Goal: Answer question/provide support: Share knowledge or assist other users

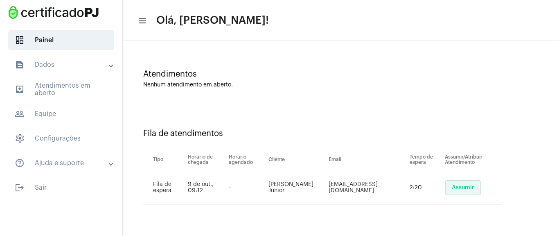
click at [464, 189] on span "Assumir" at bounding box center [463, 188] width 23 height 6
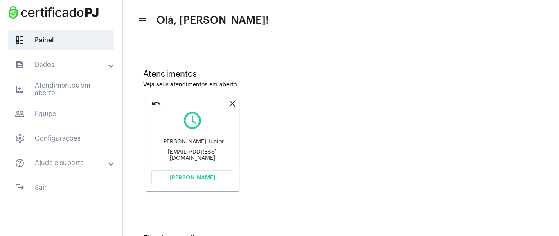
click at [200, 180] on span "[PERSON_NAME]" at bounding box center [193, 178] width 46 height 6
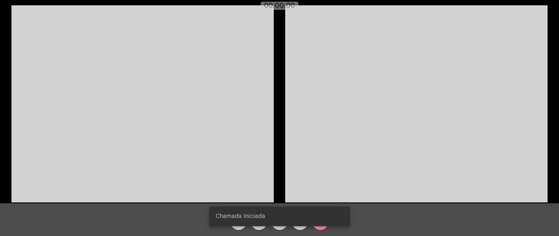
click at [238, 80] on video at bounding box center [142, 103] width 262 height 197
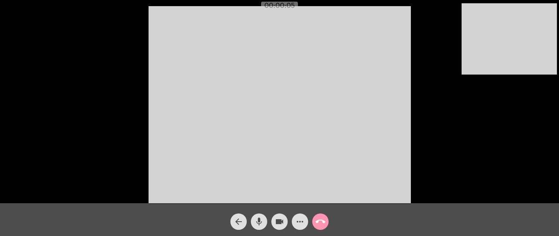
click at [304, 192] on mat-icon "more_horiz" at bounding box center [300, 222] width 10 height 10
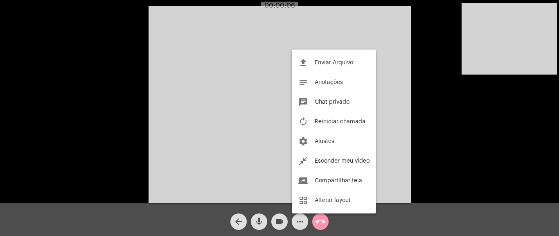
click at [300, 192] on div at bounding box center [279, 118] width 559 height 236
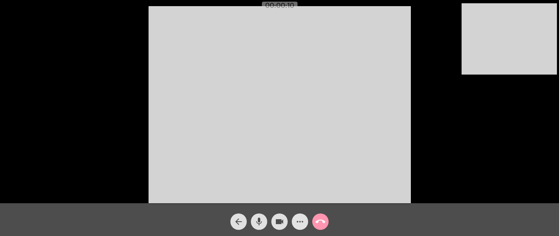
click at [295, 192] on mat-icon "more_horiz" at bounding box center [300, 222] width 10 height 10
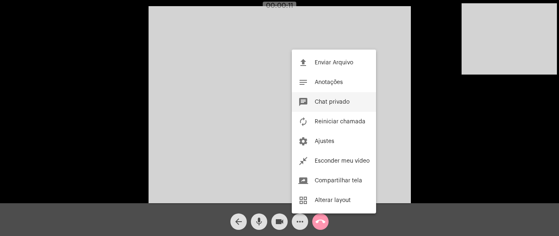
click at [325, 102] on span "Chat privado" at bounding box center [332, 102] width 35 height 6
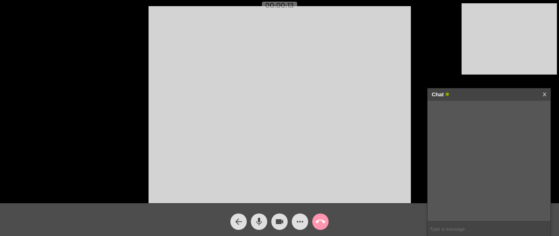
click at [436, 192] on input "text" at bounding box center [489, 229] width 123 height 14
click at [108, 99] on div "Acessando Câmera e Microfone..." at bounding box center [280, 103] width 558 height 203
click at [302, 192] on mat-icon "more_horiz" at bounding box center [300, 222] width 10 height 10
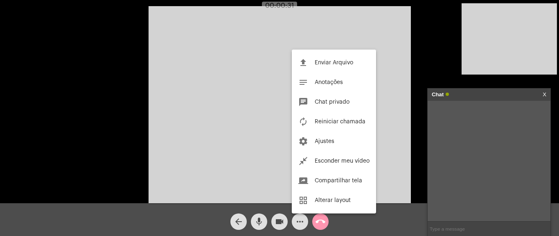
click at [339, 80] on span "Anotações" at bounding box center [329, 82] width 28 height 6
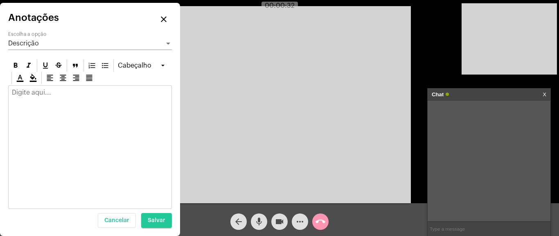
click at [54, 93] on p at bounding box center [90, 92] width 156 height 7
click at [57, 82] on div at bounding box center [63, 78] width 12 height 12
click at [43, 61] on div at bounding box center [45, 65] width 12 height 12
click at [11, 67] on icon at bounding box center [15, 65] width 8 height 8
click at [47, 66] on icon at bounding box center [45, 66] width 5 height 6
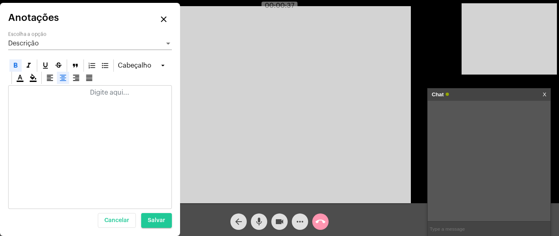
click at [28, 102] on div at bounding box center [90, 95] width 163 height 18
click at [91, 95] on p at bounding box center [90, 92] width 156 height 7
click at [163, 20] on mat-icon "close" at bounding box center [164, 19] width 10 height 10
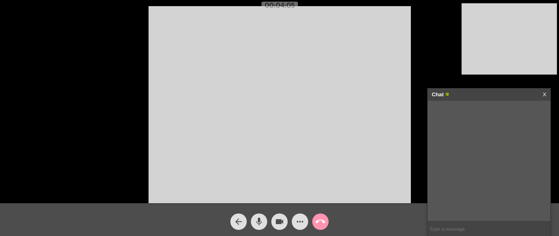
click at [443, 192] on input "text" at bounding box center [489, 229] width 123 height 14
click at [455, 192] on input "text" at bounding box center [489, 229] width 123 height 14
paste input "[URL][DOMAIN_NAME]"
type input "[URL][DOMAIN_NAME]"
click at [454, 124] on div "[URL][DOMAIN_NAME] [DATE] 09:19" at bounding box center [489, 161] width 123 height 120
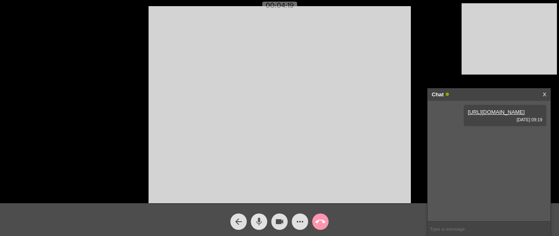
click at [262, 192] on mat-icon "mic" at bounding box center [259, 222] width 10 height 10
click at [259, 192] on mat-icon "mic_off" at bounding box center [259, 222] width 10 height 10
click at [320, 192] on mat-icon "call_end" at bounding box center [321, 222] width 10 height 10
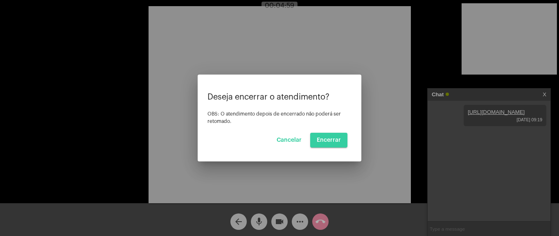
click at [330, 138] on span "Encerrar" at bounding box center [329, 140] width 24 height 6
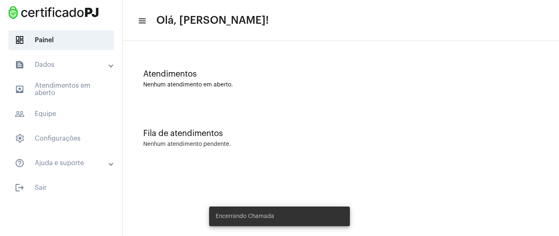
click at [327, 31] on mat-toolbar-row "menu Olá, [PERSON_NAME]!" at bounding box center [341, 20] width 437 height 26
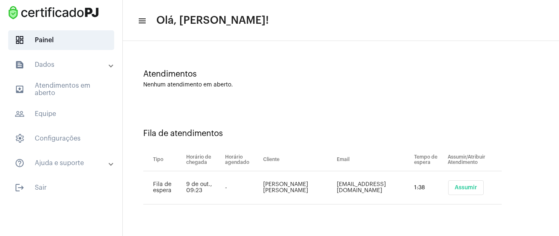
click at [464, 188] on span "Assumir" at bounding box center [466, 188] width 23 height 6
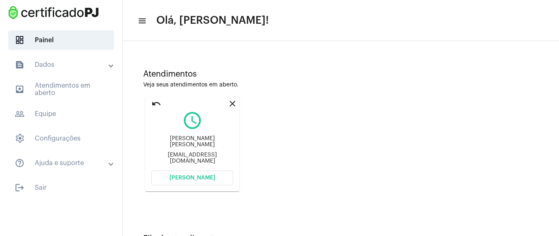
click at [190, 174] on button "[PERSON_NAME]" at bounding box center [193, 177] width 82 height 15
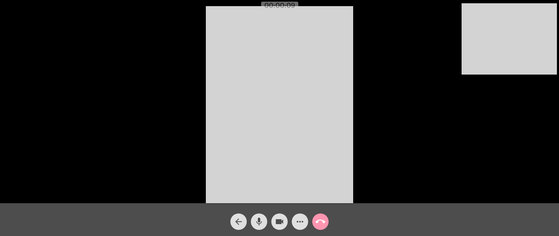
click at [174, 75] on div "Acessando Câmera e Microfone..." at bounding box center [280, 103] width 558 height 203
click at [297, 192] on mat-icon "more_horiz" at bounding box center [300, 222] width 10 height 10
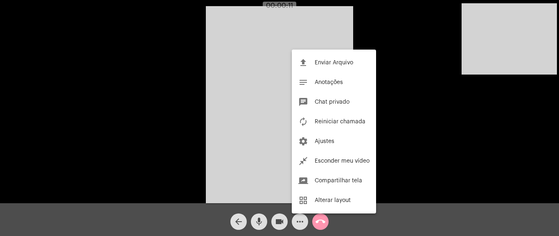
click at [295, 192] on div at bounding box center [279, 118] width 559 height 236
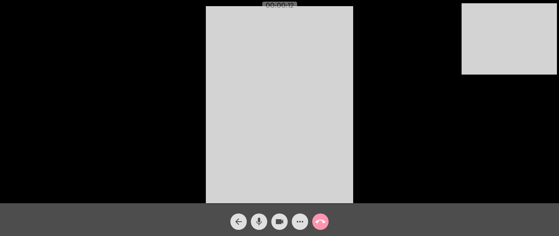
click at [352, 118] on video at bounding box center [279, 104] width 147 height 197
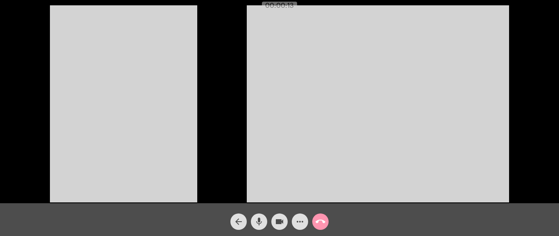
click at [186, 141] on video at bounding box center [123, 103] width 147 height 197
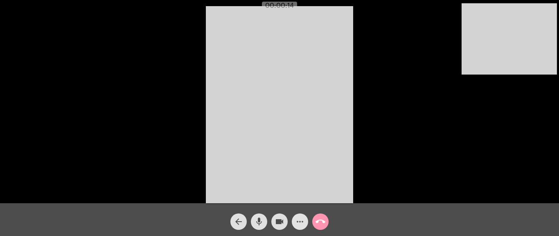
click at [298, 192] on mat-icon "more_horiz" at bounding box center [300, 222] width 10 height 10
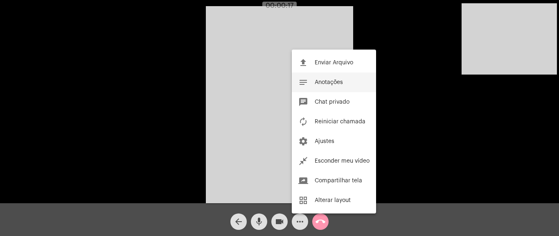
click at [324, 81] on span "Anotações" at bounding box center [329, 82] width 28 height 6
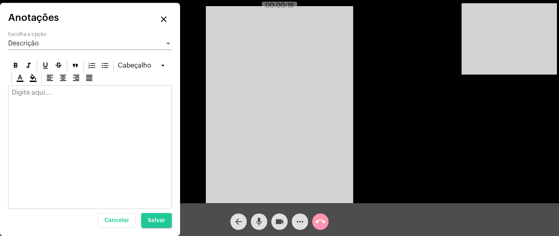
click at [72, 97] on div at bounding box center [90, 95] width 163 height 18
click at [34, 97] on div at bounding box center [90, 95] width 163 height 18
click at [24, 89] on p at bounding box center [90, 92] width 156 height 7
click at [54, 87] on div at bounding box center [90, 95] width 163 height 18
click at [159, 18] on mat-icon "close" at bounding box center [164, 19] width 10 height 10
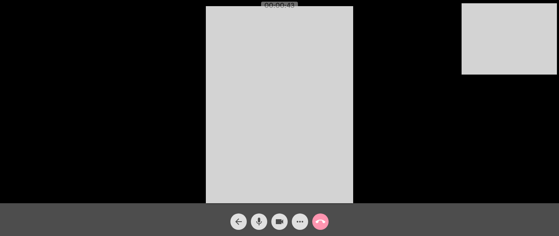
click at [298, 192] on mat-icon "more_horiz" at bounding box center [300, 222] width 10 height 10
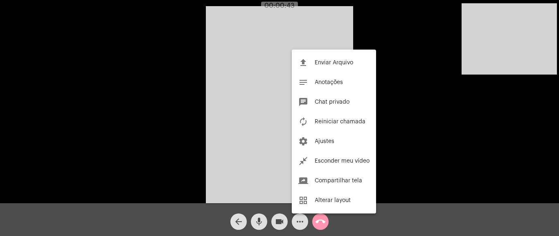
click at [298, 192] on div at bounding box center [279, 118] width 559 height 236
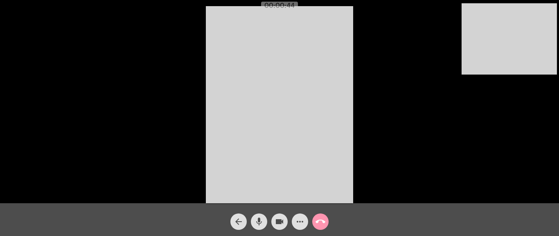
click at [122, 122] on div "Acessando Câmera e Microfone..." at bounding box center [280, 103] width 558 height 203
click at [227, 33] on video at bounding box center [279, 104] width 147 height 197
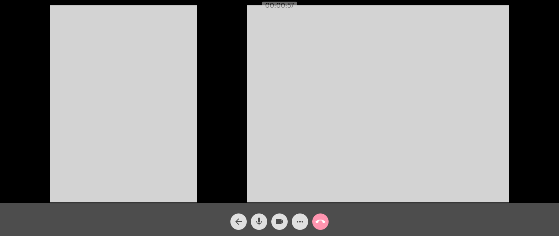
click at [139, 67] on video at bounding box center [123, 103] width 147 height 197
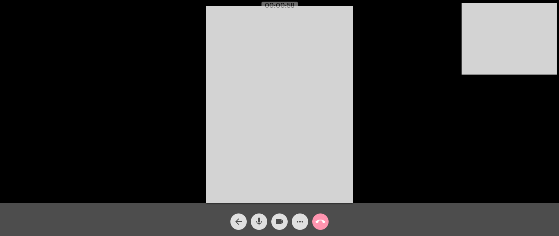
click at [128, 72] on div "Acessando Câmera e Microfone..." at bounding box center [280, 103] width 558 height 203
click at [337, 76] on video at bounding box center [279, 104] width 147 height 197
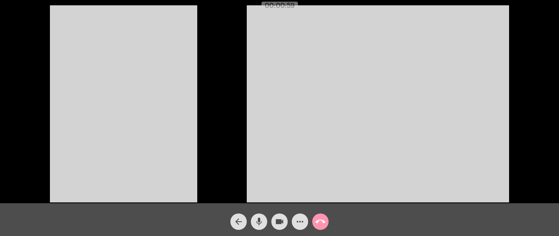
click at [72, 113] on video at bounding box center [123, 103] width 147 height 197
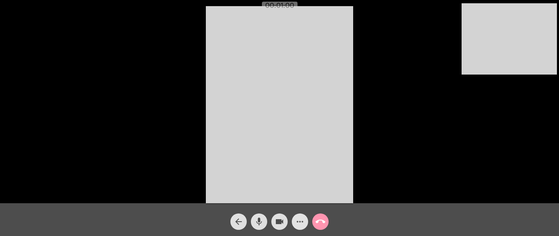
click at [300, 192] on mat-icon "more_horiz" at bounding box center [300, 222] width 10 height 10
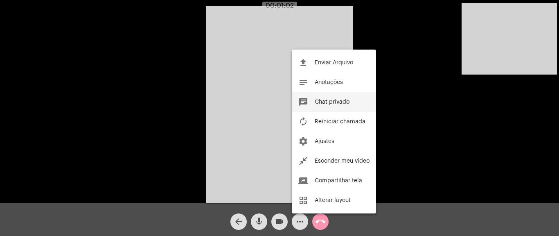
click at [325, 103] on span "Chat privado" at bounding box center [332, 102] width 35 height 6
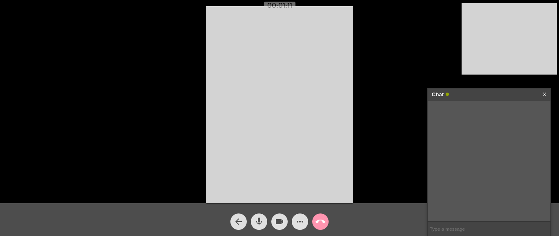
click at [456, 192] on input "text" at bounding box center [489, 229] width 123 height 14
paste input "[URL][DOMAIN_NAME]"
type input "[URL][DOMAIN_NAME]"
click at [317, 192] on mat-icon "call_end" at bounding box center [321, 222] width 10 height 10
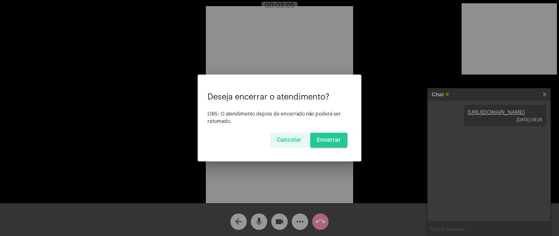
click at [320, 153] on mat-dialog-container "Deseja encerrar o atendimento? OBS: O atendimento depois de encerrado não poder…" at bounding box center [280, 118] width 164 height 87
click at [321, 147] on button "Encerrar" at bounding box center [328, 140] width 37 height 15
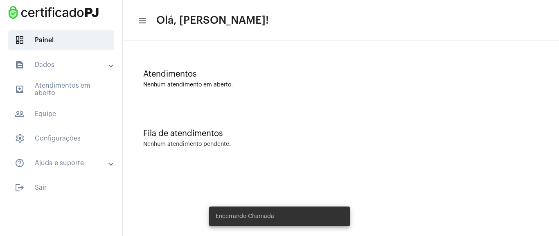
click at [307, 45] on div "Atendimentos Nenhum atendimento em aberto." at bounding box center [341, 74] width 428 height 59
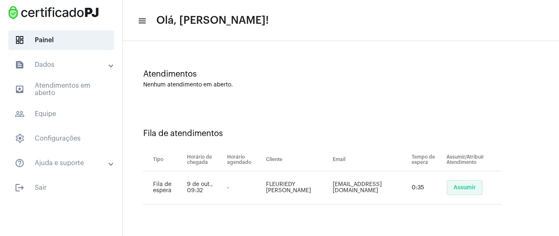
click at [460, 185] on span "Assumir" at bounding box center [465, 188] width 23 height 6
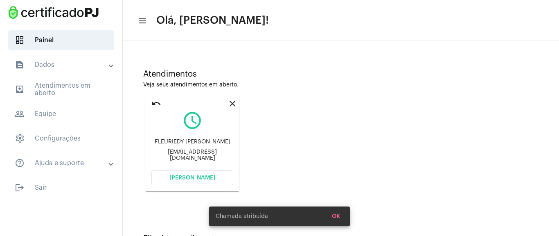
click at [208, 175] on span "[PERSON_NAME]" at bounding box center [193, 178] width 46 height 6
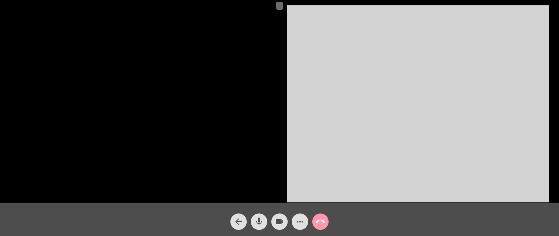
drag, startPoint x: 109, startPoint y: 96, endPoint x: 98, endPoint y: 100, distance: 11.7
click at [99, 99] on div at bounding box center [143, 103] width 267 height 201
click at [174, 95] on div at bounding box center [143, 103] width 267 height 201
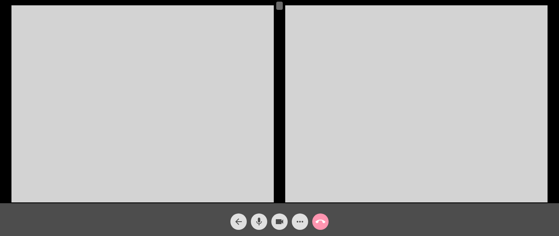
click at [282, 11] on div "Acessando Câmera e Microfone..." at bounding box center [280, 102] width 558 height 203
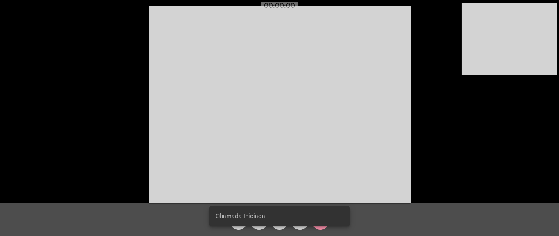
click at [251, 90] on video at bounding box center [280, 104] width 262 height 197
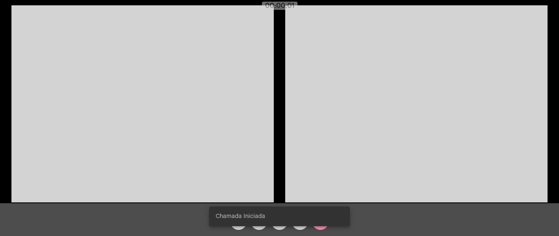
click at [193, 87] on video at bounding box center [142, 103] width 262 height 197
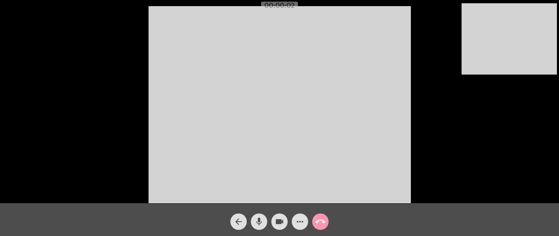
click at [339, 127] on video at bounding box center [280, 104] width 262 height 197
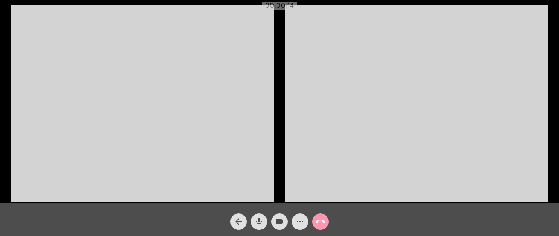
click at [303, 192] on mat-icon "more_horiz" at bounding box center [300, 222] width 10 height 10
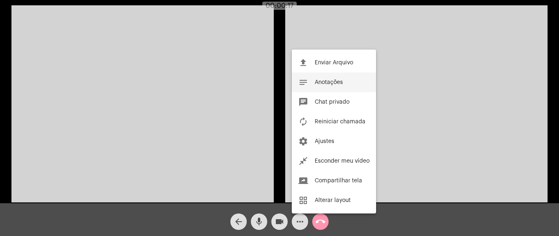
click at [328, 85] on span "Anotações" at bounding box center [329, 82] width 28 height 6
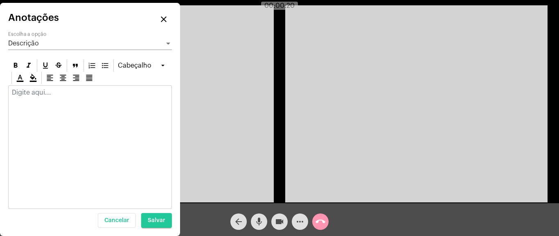
drag, startPoint x: 75, startPoint y: 18, endPoint x: 292, endPoint y: 23, distance: 217.9
click at [276, 18] on app-call "00:00:20 Acessando Câmera e Microfone... arrow_back mic videocam more_horiz cal…" at bounding box center [279, 118] width 559 height 236
click at [375, 34] on video at bounding box center [416, 103] width 262 height 197
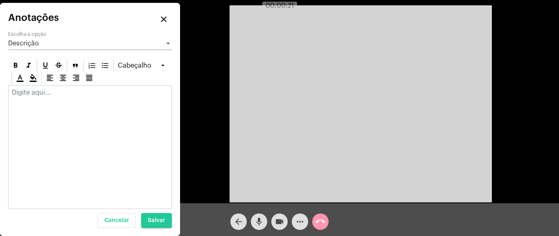
click at [203, 106] on div "Acessando Câmera e Microfone..." at bounding box center [280, 102] width 558 height 203
click at [218, 68] on div "Acessando Câmera e Microfone..." at bounding box center [280, 102] width 558 height 203
click at [165, 22] on mat-icon "close" at bounding box center [164, 19] width 10 height 10
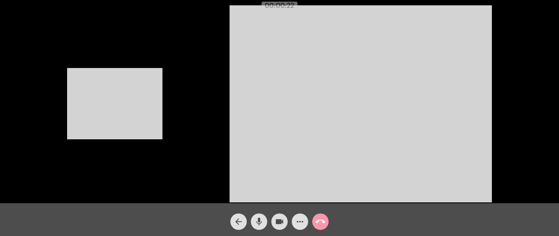
click at [153, 90] on video at bounding box center [114, 103] width 95 height 71
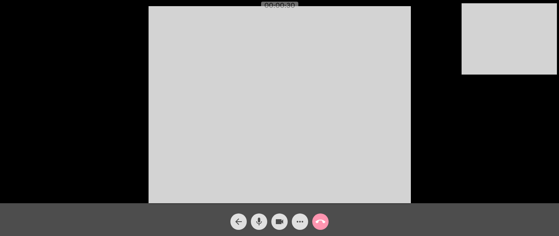
click at [299, 192] on mat-icon "more_horiz" at bounding box center [300, 222] width 10 height 10
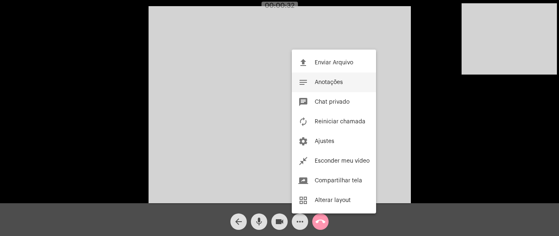
click at [341, 85] on button "notes Anotações" at bounding box center [334, 82] width 84 height 20
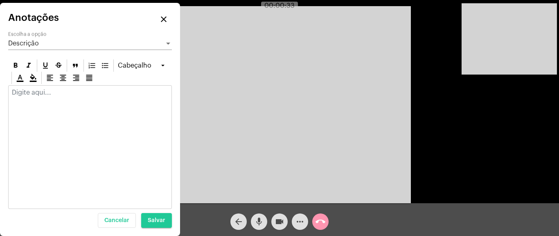
click at [71, 106] on div at bounding box center [90, 147] width 164 height 124
click at [49, 99] on div at bounding box center [90, 95] width 163 height 18
click at [32, 97] on div at bounding box center [90, 95] width 163 height 18
click at [57, 97] on div at bounding box center [90, 95] width 163 height 18
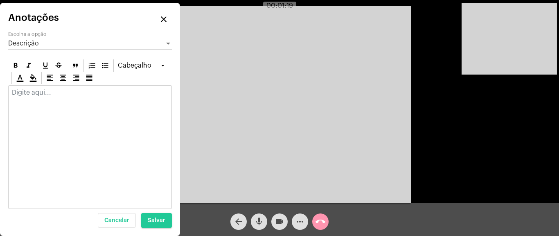
click at [50, 93] on p at bounding box center [90, 92] width 156 height 7
click at [21, 93] on p at bounding box center [90, 92] width 156 height 7
click at [158, 20] on button "close" at bounding box center [164, 19] width 16 height 16
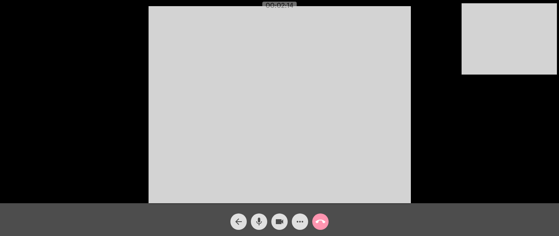
click at [307, 192] on div "more_horiz" at bounding box center [300, 219] width 20 height 20
click at [299, 192] on mat-icon "more_horiz" at bounding box center [300, 222] width 10 height 10
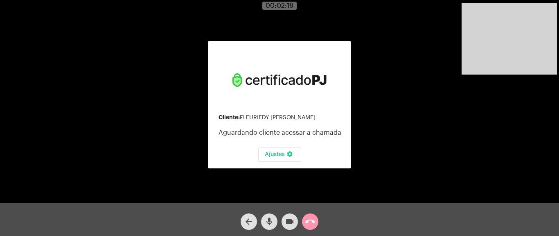
click at [399, 128] on div "Cliente: [PERSON_NAME] cliente acessar a chamada Ajustes settings Acessando Câm…" at bounding box center [280, 103] width 558 height 203
click at [311, 192] on mat-icon "call_end" at bounding box center [310, 222] width 10 height 10
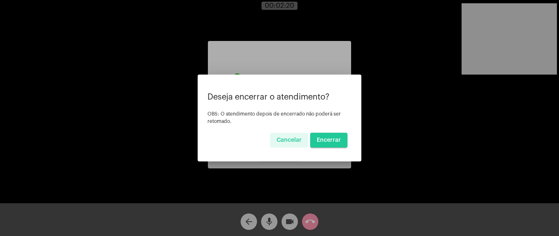
click at [330, 150] on mat-dialog-container "Deseja encerrar o atendimento? OBS: O atendimento depois de encerrado não poder…" at bounding box center [280, 118] width 164 height 87
click at [331, 133] on button "Encerrar" at bounding box center [328, 140] width 37 height 15
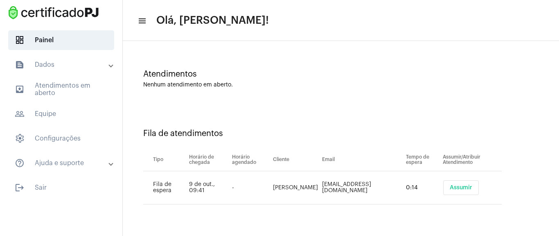
click at [460, 187] on span "Assumir" at bounding box center [461, 188] width 23 height 6
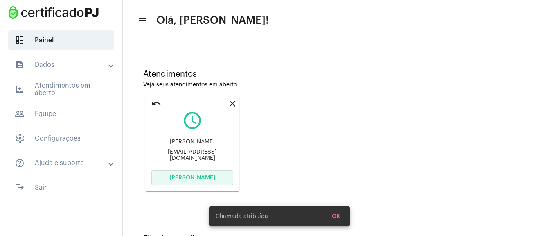
click at [193, 176] on span "[PERSON_NAME]" at bounding box center [193, 178] width 46 height 6
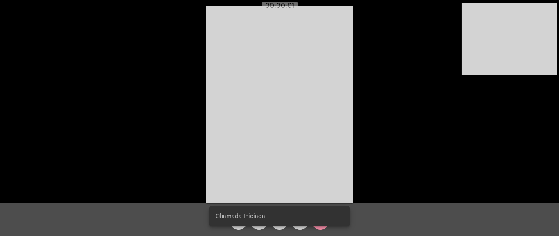
click at [364, 130] on div "Acessando Câmera e Microfone..." at bounding box center [280, 103] width 558 height 203
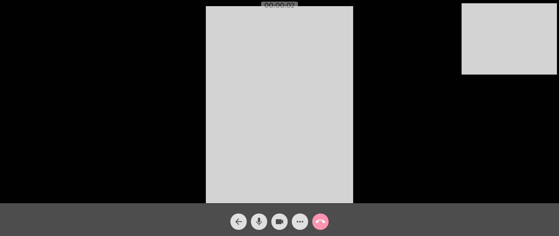
click at [285, 106] on video at bounding box center [279, 104] width 147 height 197
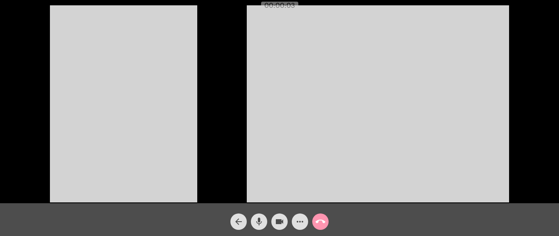
click at [143, 115] on video at bounding box center [123, 103] width 147 height 197
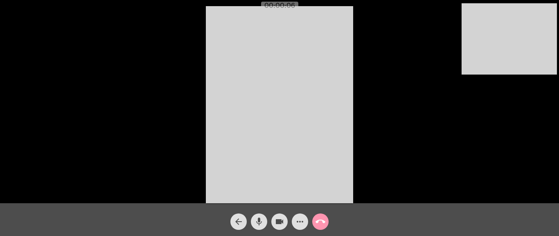
click at [389, 115] on div "Acessando Câmera e Microfone..." at bounding box center [280, 103] width 558 height 203
click at [298, 138] on video at bounding box center [279, 104] width 147 height 197
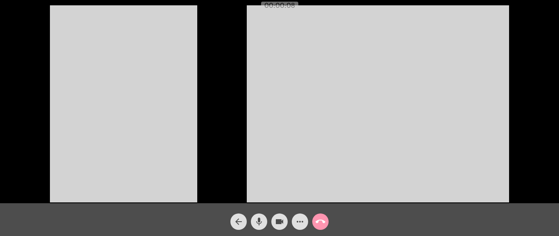
click at [133, 145] on video at bounding box center [123, 103] width 147 height 197
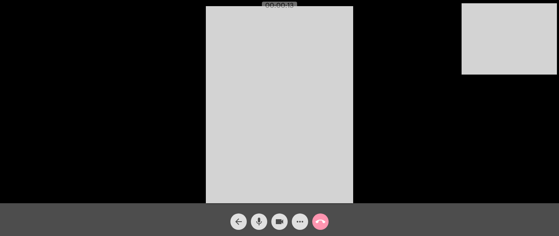
click at [294, 192] on button "more_horiz" at bounding box center [300, 221] width 16 height 16
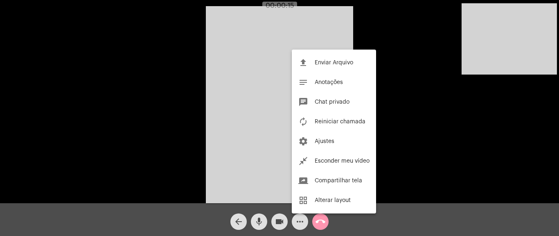
click at [294, 192] on div at bounding box center [279, 118] width 559 height 236
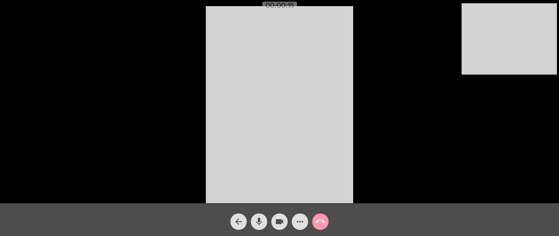
click at [301, 192] on mat-icon "more_horiz" at bounding box center [300, 222] width 10 height 10
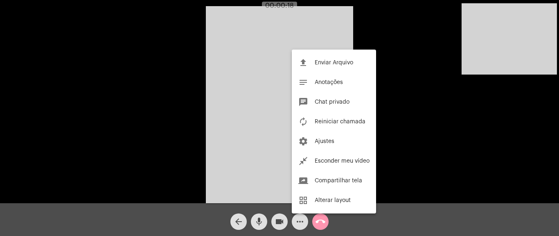
click at [441, 88] on div at bounding box center [279, 118] width 559 height 236
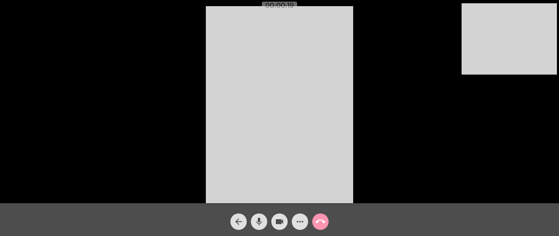
click at [302, 192] on mat-icon "more_horiz" at bounding box center [300, 222] width 10 height 10
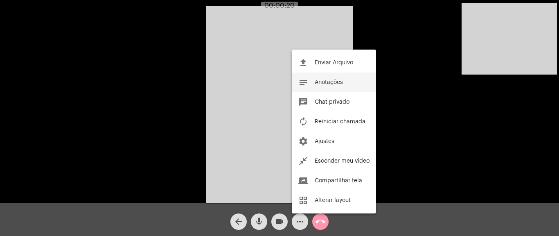
click at [342, 85] on button "notes Anotações" at bounding box center [334, 82] width 84 height 20
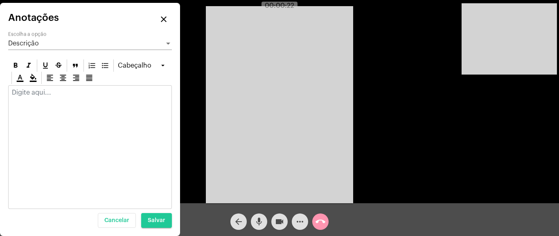
click at [41, 93] on p at bounding box center [90, 92] width 156 height 7
click at [50, 97] on div at bounding box center [90, 95] width 163 height 18
click at [41, 93] on p at bounding box center [90, 92] width 156 height 7
click at [393, 55] on div "Acessando Câmera e Microfone..." at bounding box center [280, 103] width 558 height 203
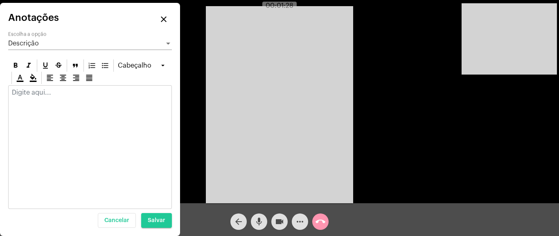
click at [32, 97] on div at bounding box center [90, 95] width 163 height 18
click at [118, 34] on div "Descrição Escolha a opção" at bounding box center [90, 41] width 164 height 18
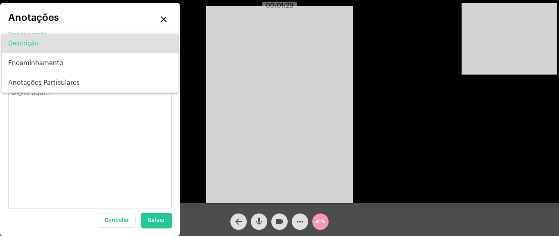
click at [87, 115] on div at bounding box center [279, 118] width 559 height 236
click at [30, 99] on div at bounding box center [90, 95] width 163 height 18
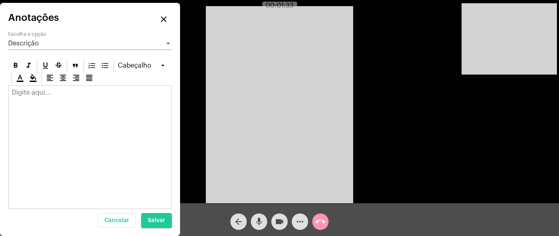
click at [27, 95] on p at bounding box center [90, 92] width 156 height 7
click at [168, 16] on mat-icon "close" at bounding box center [164, 19] width 10 height 10
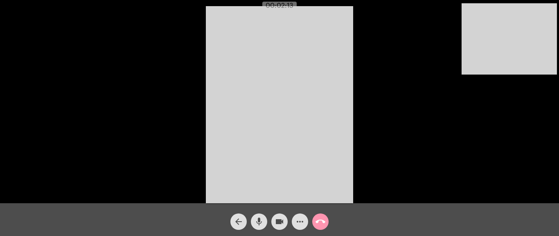
click at [304, 192] on mat-icon "more_horiz" at bounding box center [300, 222] width 10 height 10
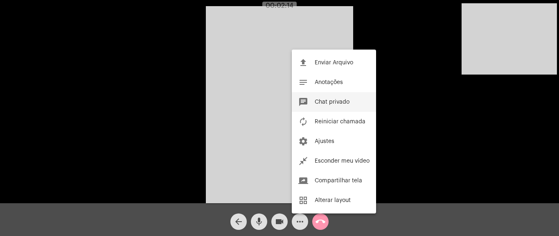
click at [335, 103] on span "Chat privado" at bounding box center [332, 102] width 35 height 6
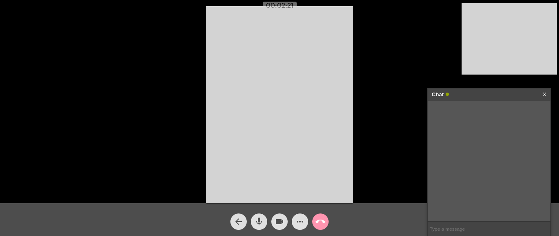
click at [457, 192] on input "text" at bounding box center [489, 229] width 123 height 14
paste input "[URL][DOMAIN_NAME]"
type input "[URL][DOMAIN_NAME]"
click at [319, 192] on mat-icon "call_end" at bounding box center [321, 222] width 10 height 10
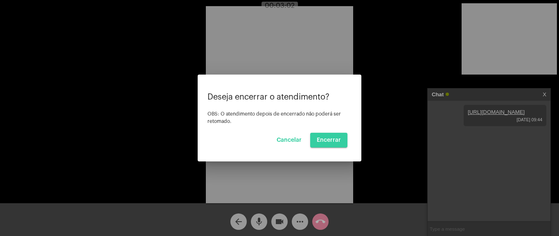
drag, startPoint x: 337, startPoint y: 141, endPoint x: 341, endPoint y: 142, distance: 4.2
click at [341, 142] on span "Encerrar" at bounding box center [329, 140] width 24 height 6
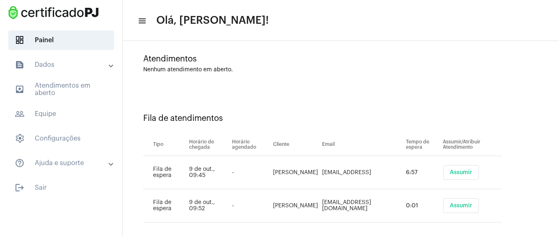
scroll to position [24, 0]
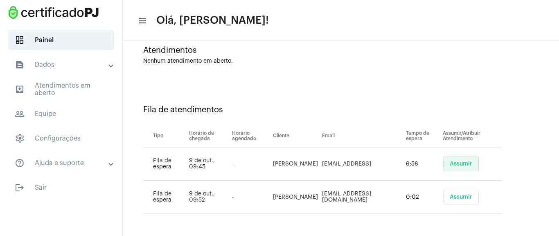
click at [456, 159] on button "Assumir" at bounding box center [461, 163] width 36 height 15
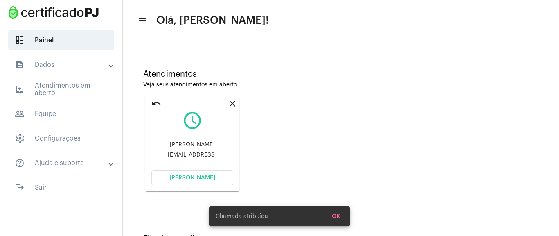
click at [201, 178] on span "[PERSON_NAME]" at bounding box center [193, 178] width 46 height 6
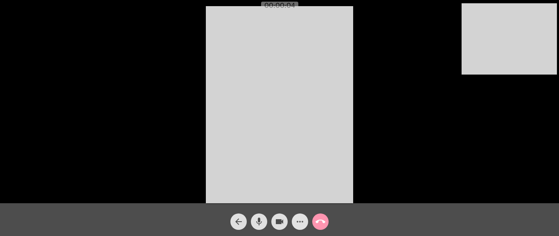
click at [304, 192] on mat-icon "more_horiz" at bounding box center [300, 222] width 10 height 10
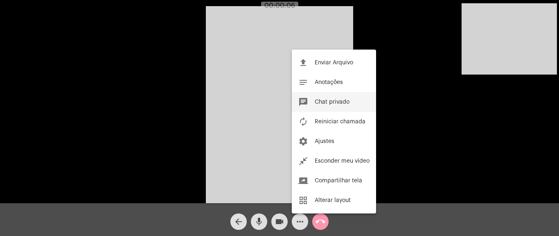
click at [328, 104] on span "Chat privado" at bounding box center [332, 102] width 35 height 6
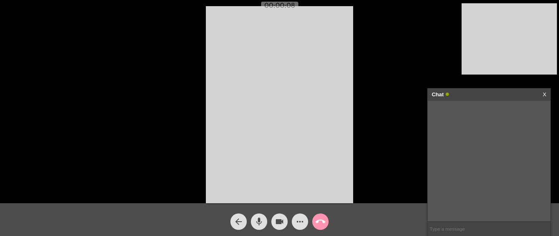
click at [500, 94] on div "Chat X" at bounding box center [489, 94] width 123 height 12
click at [500, 97] on link "X" at bounding box center [545, 94] width 4 height 12
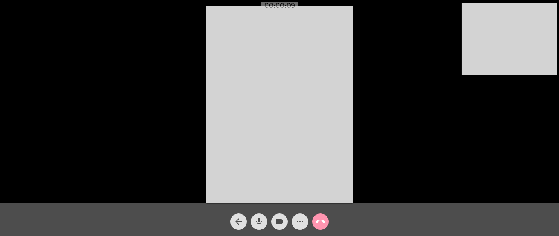
click at [299, 192] on mat-icon "more_horiz" at bounding box center [300, 222] width 10 height 10
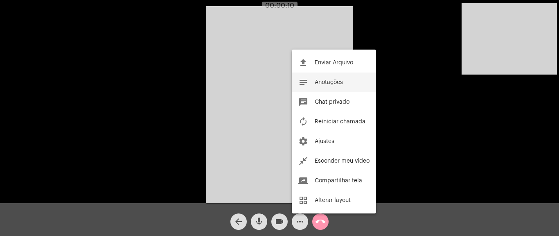
click at [328, 85] on button "notes Anotações" at bounding box center [334, 82] width 84 height 20
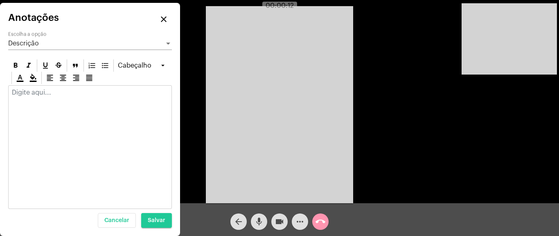
drag, startPoint x: 48, startPoint y: 121, endPoint x: 38, endPoint y: 119, distance: 10.0
click at [48, 121] on div at bounding box center [90, 147] width 164 height 124
click at [45, 100] on div at bounding box center [90, 95] width 163 height 18
click at [393, 50] on div "Acessando Câmera e Microfone..." at bounding box center [280, 103] width 558 height 203
click at [79, 101] on div at bounding box center [90, 95] width 163 height 18
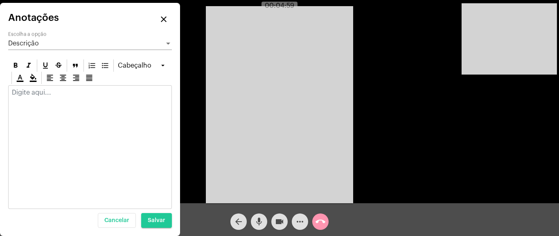
click at [167, 19] on mat-icon "close" at bounding box center [164, 19] width 10 height 10
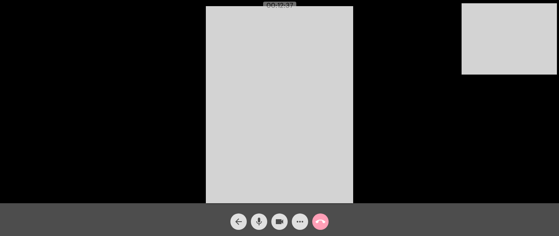
click at [322, 192] on mat-icon "call_end" at bounding box center [321, 222] width 10 height 10
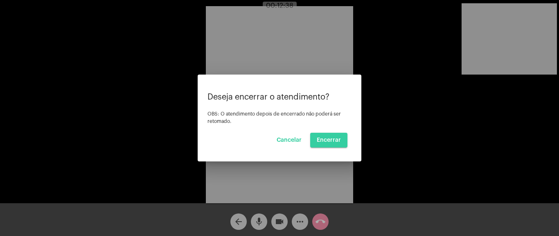
click at [333, 138] on span "Encerrar" at bounding box center [329, 140] width 24 height 6
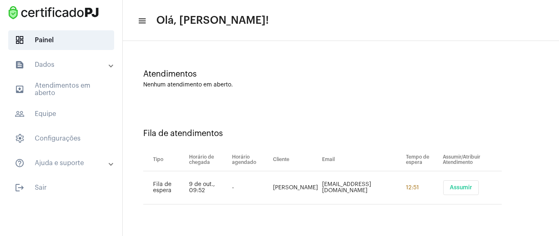
click at [459, 191] on button "Assumir" at bounding box center [461, 187] width 36 height 15
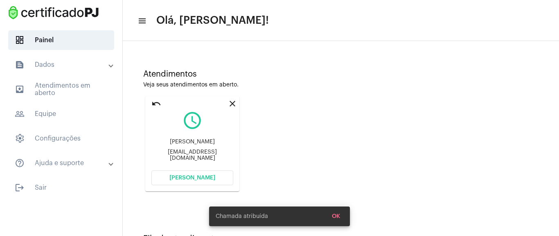
click at [181, 179] on span "[PERSON_NAME]" at bounding box center [193, 178] width 46 height 6
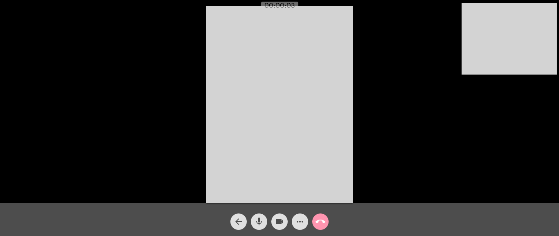
click at [367, 100] on div "Acessando Câmera e Microfone..." at bounding box center [280, 103] width 558 height 203
click at [342, 115] on video at bounding box center [279, 104] width 147 height 197
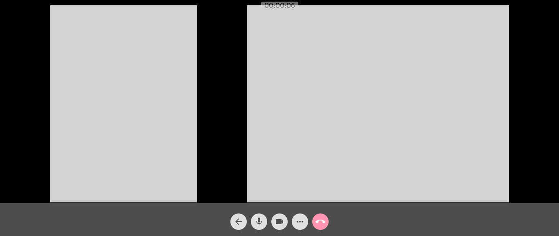
click at [186, 130] on video at bounding box center [123, 103] width 147 height 197
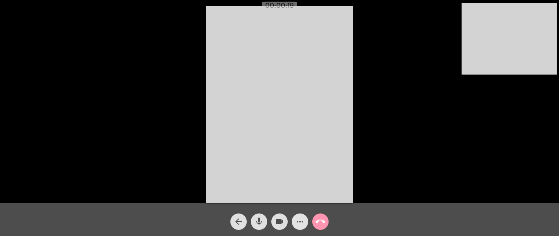
click at [296, 192] on mat-icon "more_horiz" at bounding box center [300, 222] width 10 height 10
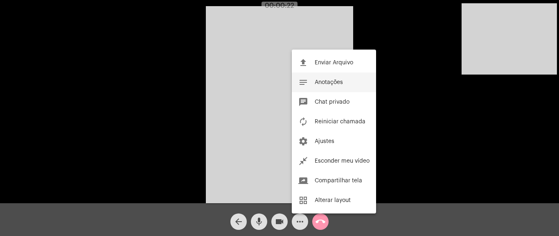
click at [327, 79] on span "Anotações" at bounding box center [329, 82] width 28 height 6
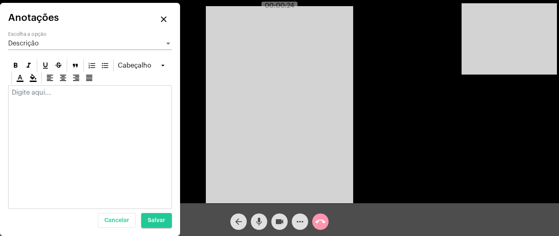
click at [78, 97] on div at bounding box center [90, 95] width 163 height 18
click at [159, 20] on mat-icon "close" at bounding box center [164, 19] width 10 height 10
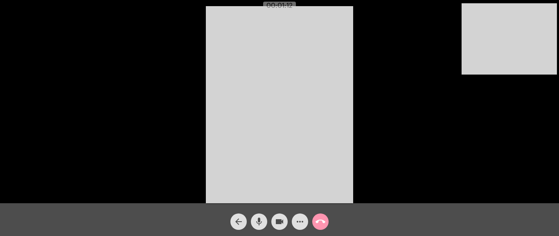
click at [301, 192] on mat-icon "more_horiz" at bounding box center [300, 222] width 10 height 10
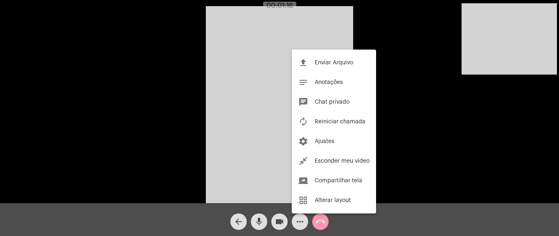
click at [423, 74] on div at bounding box center [279, 118] width 559 height 236
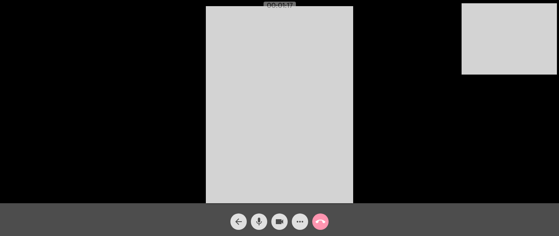
click at [305, 192] on button "more_horiz" at bounding box center [300, 221] width 16 height 16
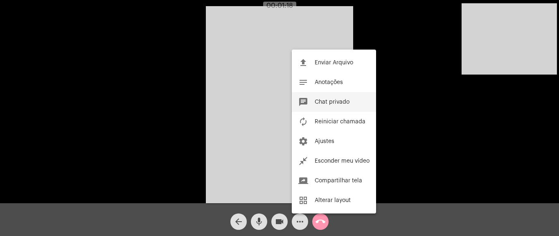
click at [344, 103] on span "Chat privado" at bounding box center [332, 102] width 35 height 6
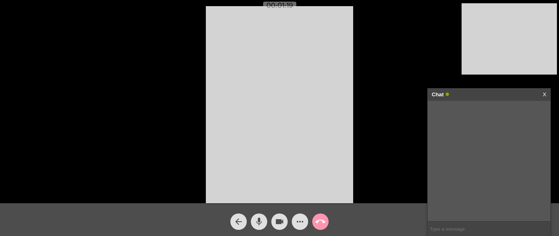
click at [458, 192] on input "text" at bounding box center [489, 229] width 123 height 14
click at [446, 192] on input "text" at bounding box center [489, 229] width 123 height 14
paste input "[URL][DOMAIN_NAME]"
type input "[URL][DOMAIN_NAME]"
click at [325, 192] on mat-icon "call_end" at bounding box center [321, 222] width 10 height 10
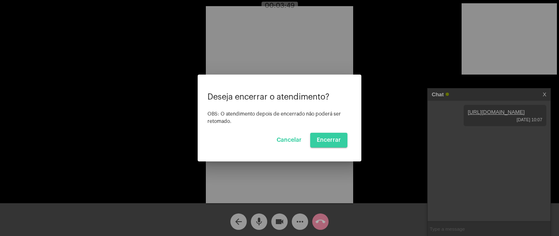
click at [335, 137] on span "Encerrar" at bounding box center [329, 140] width 24 height 6
